Goal: Task Accomplishment & Management: Use online tool/utility

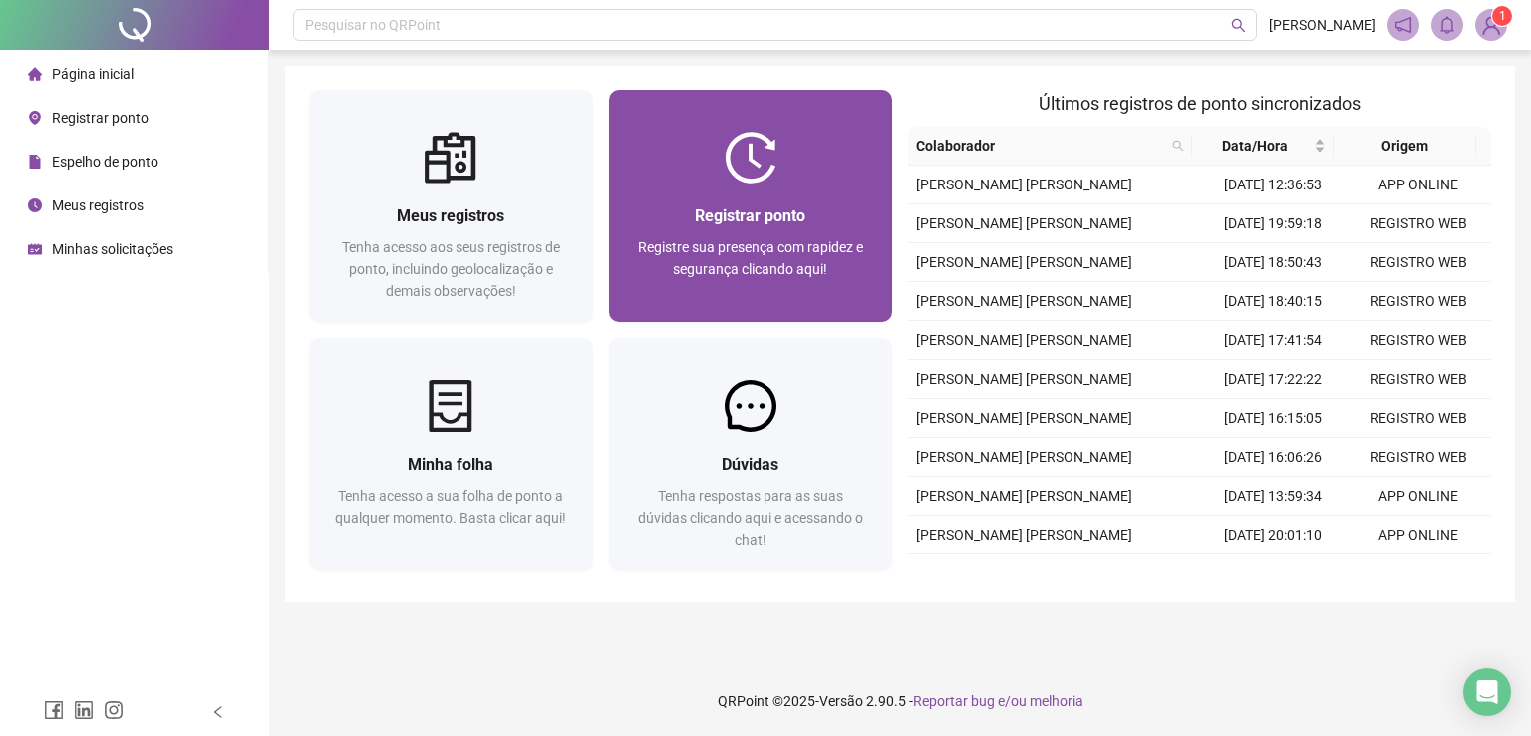
click at [765, 239] on span "Registre sua presença com rapidez e segurança clicando aqui!" at bounding box center [750, 258] width 225 height 38
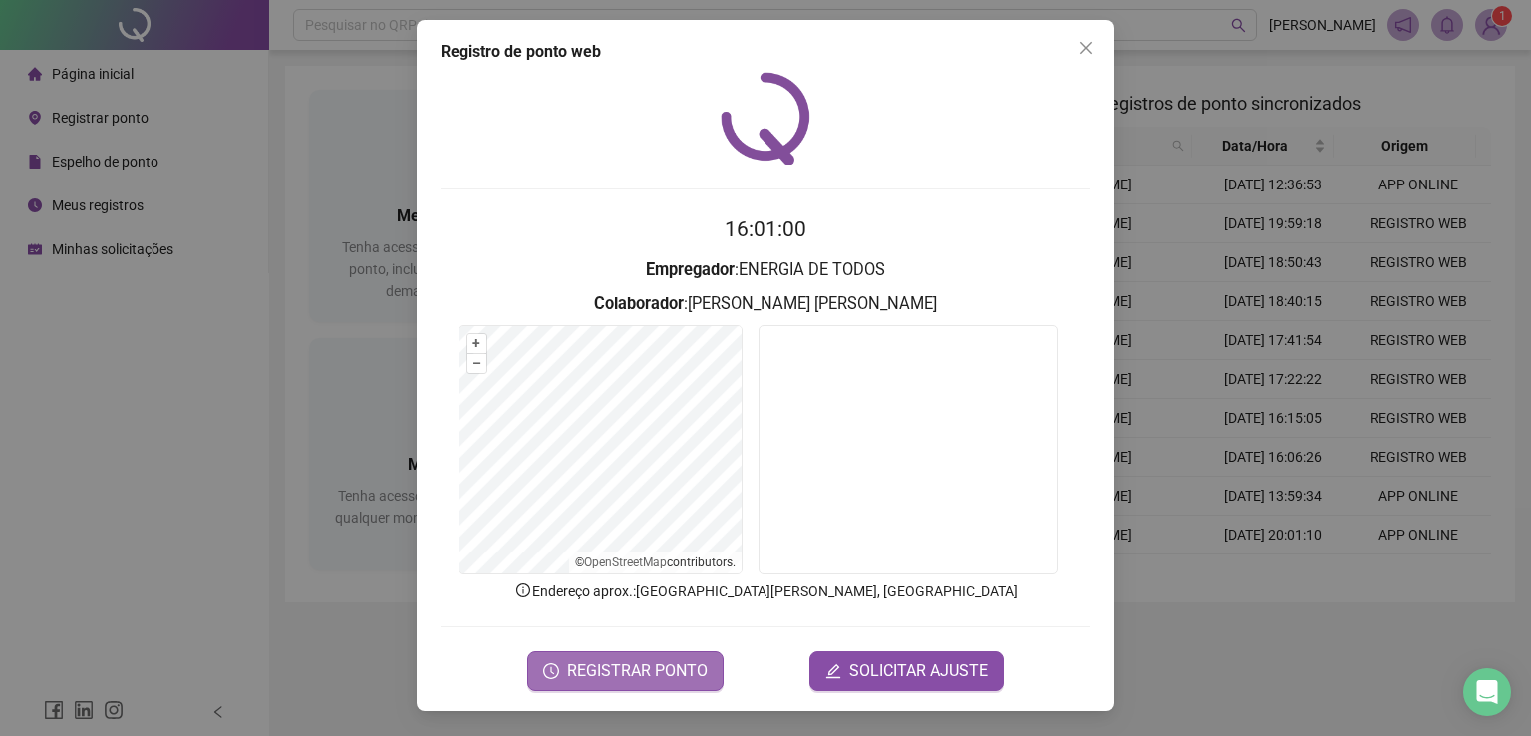
click at [616, 659] on span "REGISTRAR PONTO" at bounding box center [637, 671] width 141 height 24
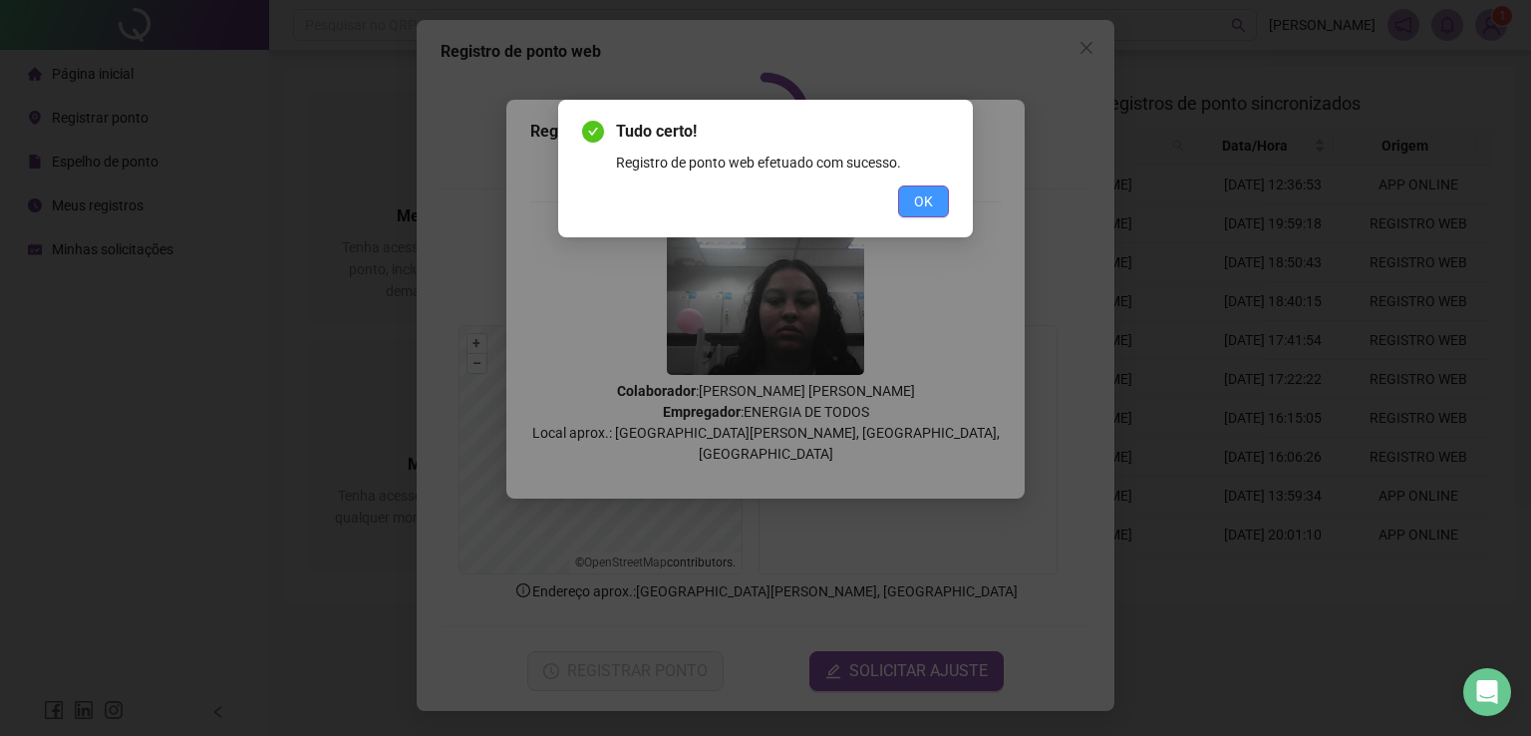
click at [936, 196] on button "OK" at bounding box center [923, 201] width 51 height 32
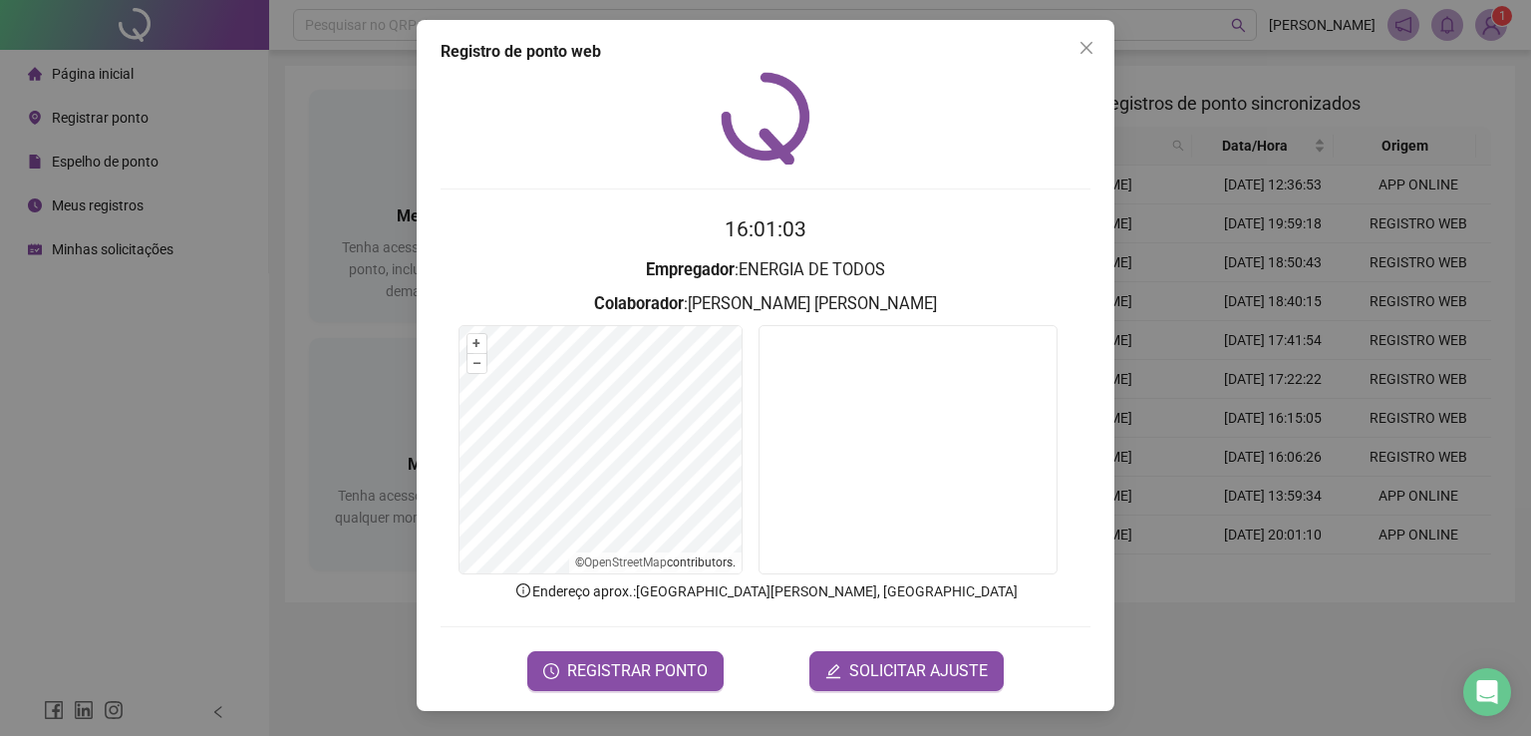
click at [235, 363] on div "Registro de ponto web 16:01:03 Empregador : ENERGIA DE TODOS Colaborador : [PER…" at bounding box center [765, 368] width 1531 height 736
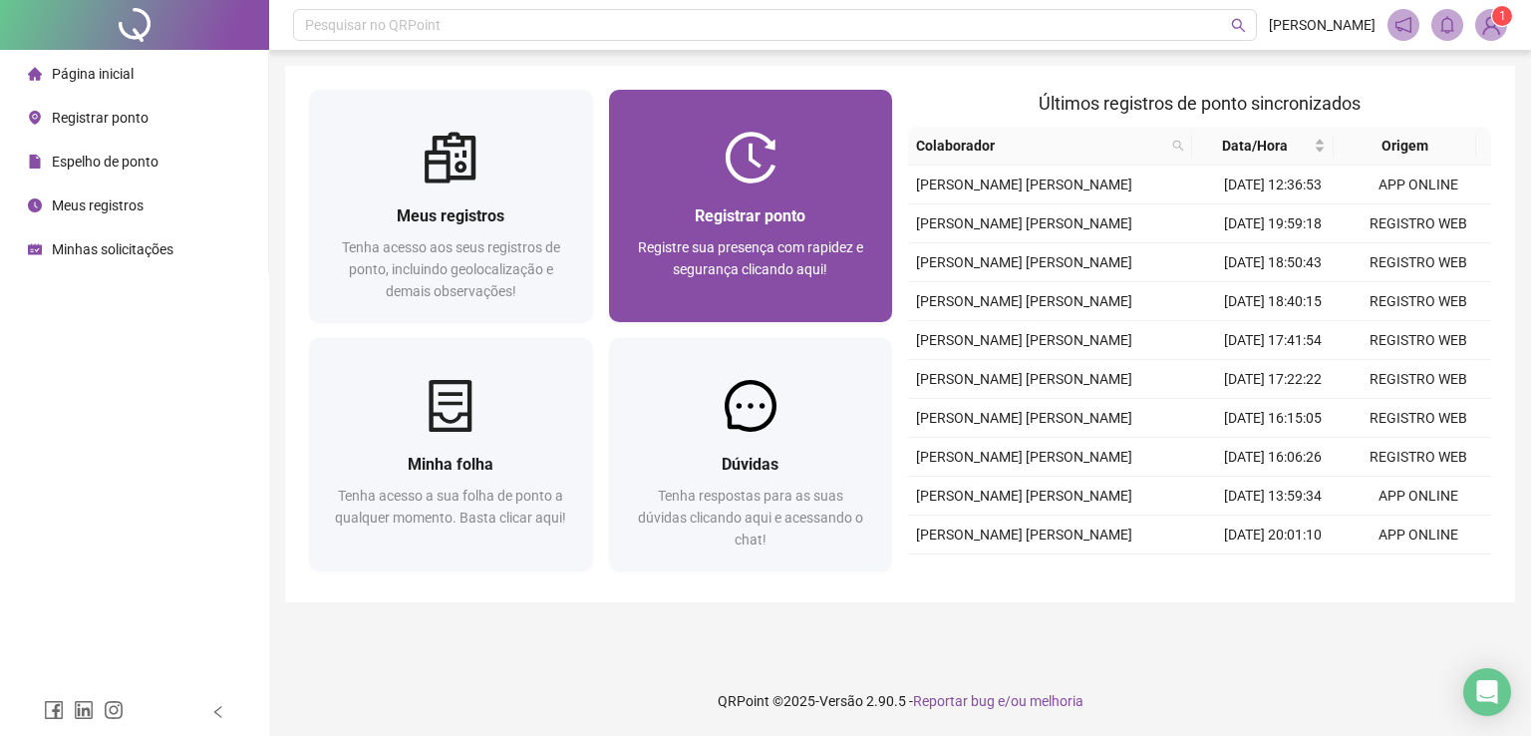
click at [756, 200] on div "Registrar ponto Registre sua presença com rapidez e segurança clicando aqui!" at bounding box center [751, 252] width 284 height 139
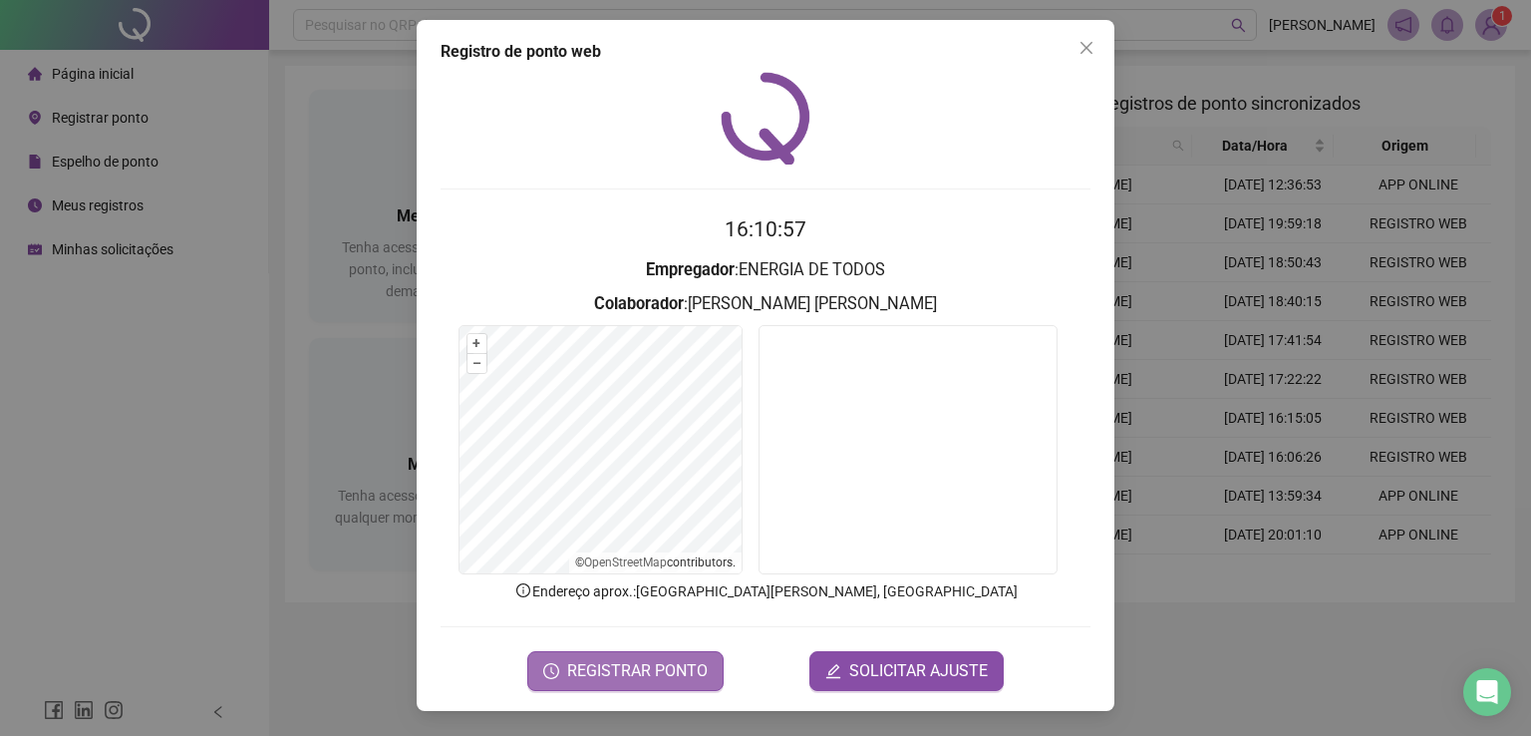
click at [629, 677] on span "REGISTRAR PONTO" at bounding box center [637, 671] width 141 height 24
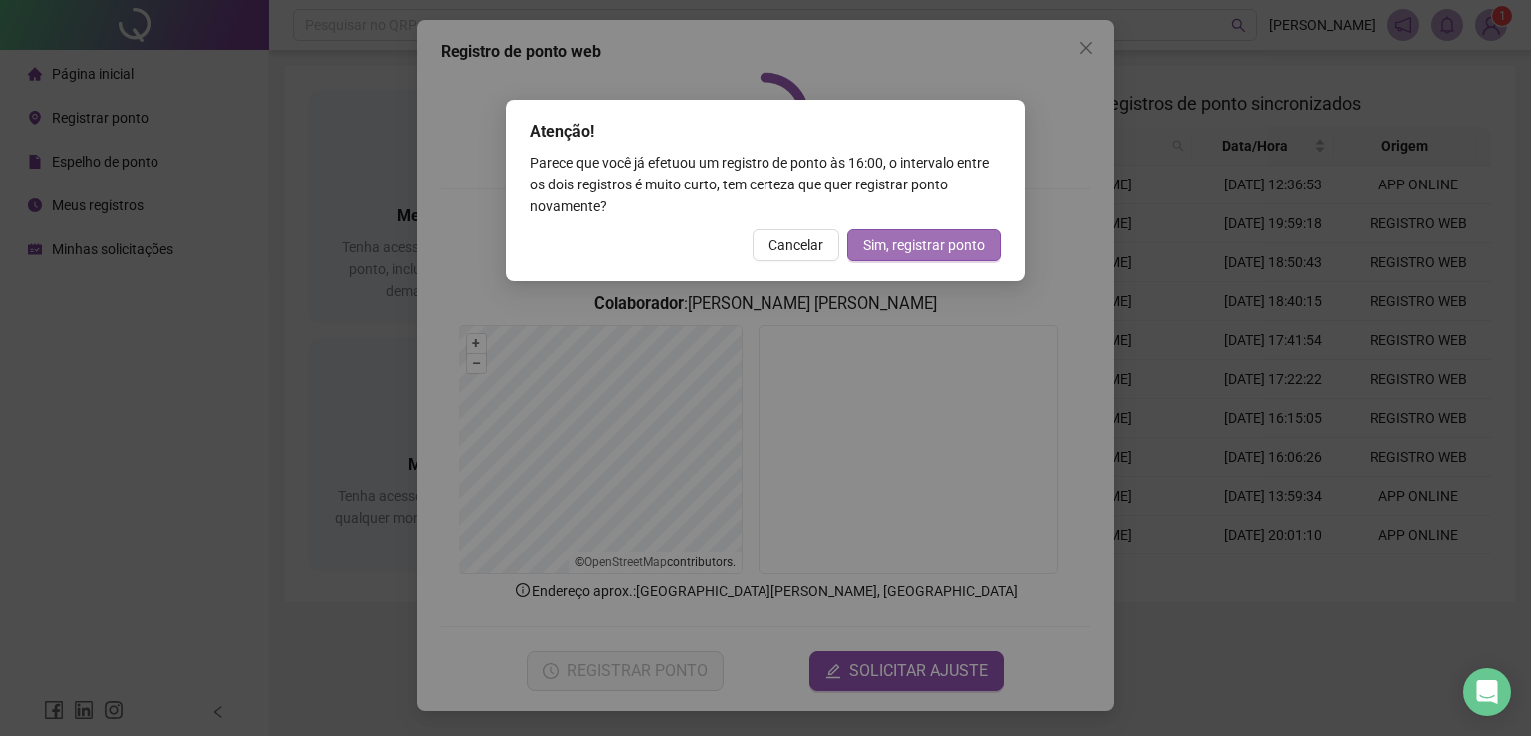
click at [926, 242] on span "Sim, registrar ponto" at bounding box center [924, 245] width 122 height 22
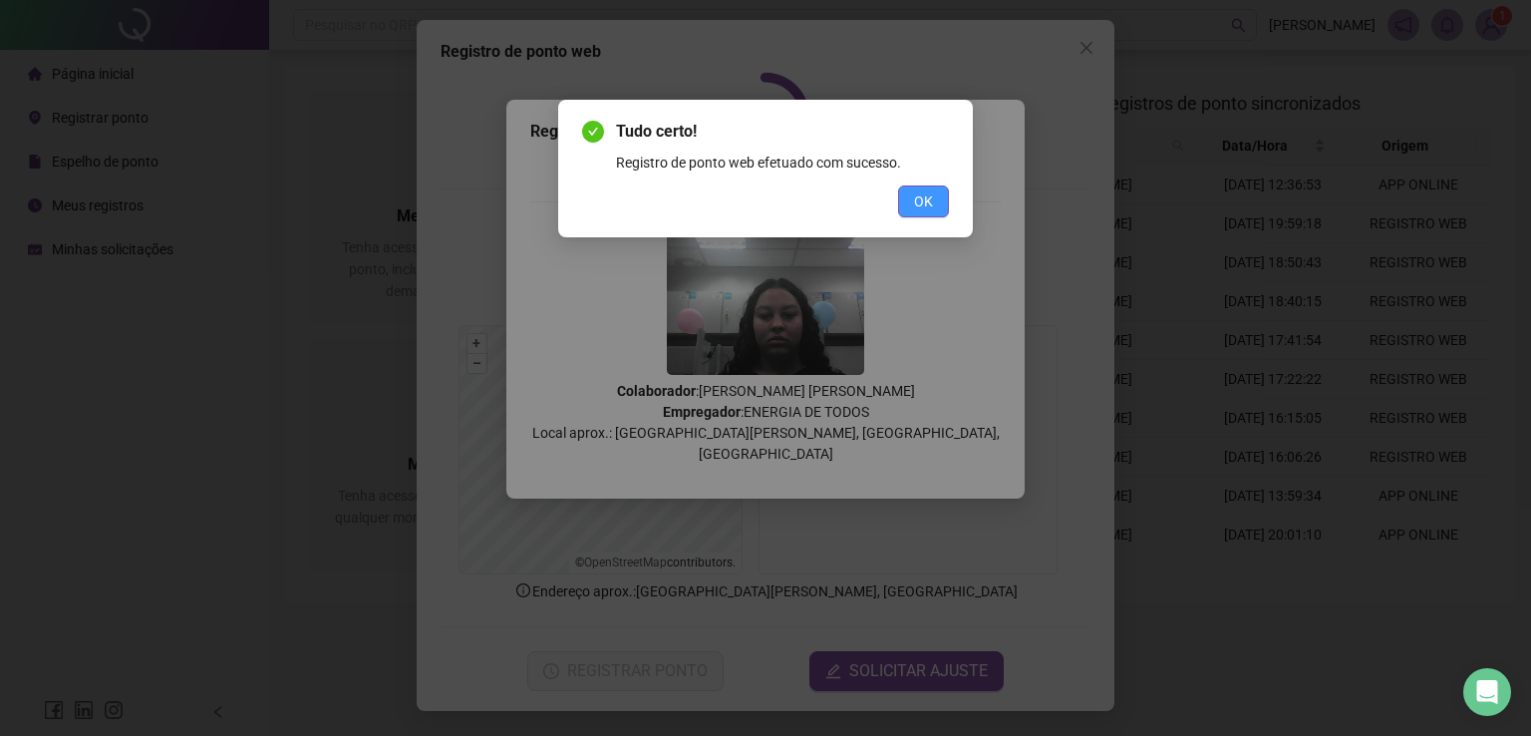
click at [928, 200] on span "OK" at bounding box center [923, 201] width 19 height 22
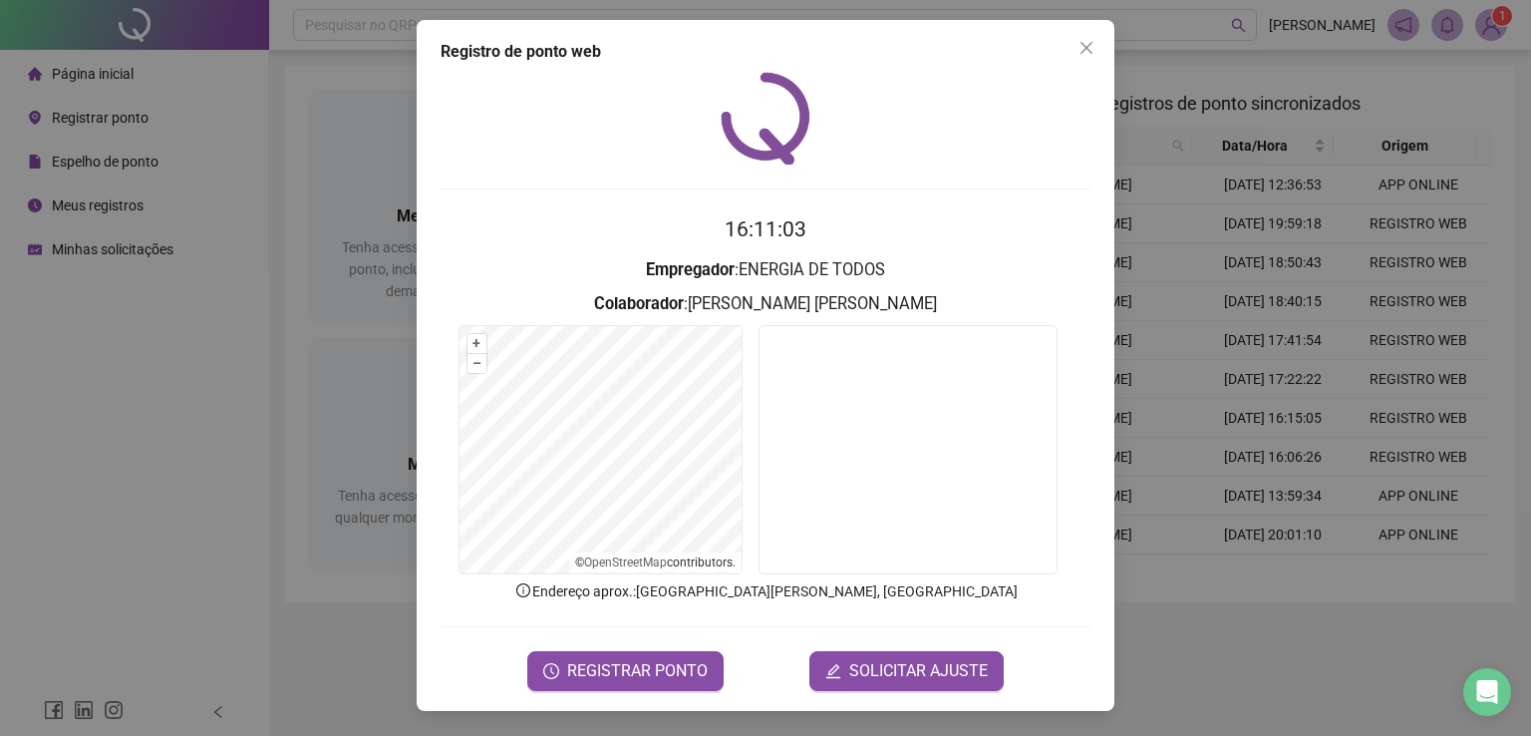
click at [230, 389] on div "Registro de ponto web 16:11:03 Empregador : ENERGIA DE TODOS Colaborador : [PER…" at bounding box center [765, 368] width 1531 height 736
